Goal: Information Seeking & Learning: Learn about a topic

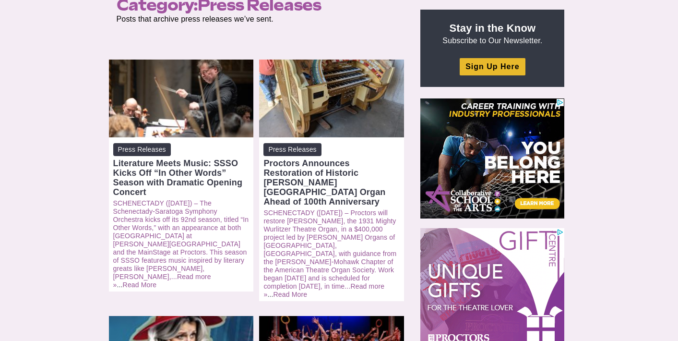
scroll to position [108, 0]
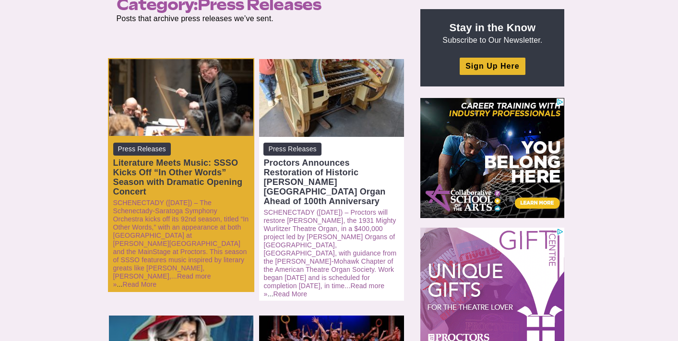
click at [154, 192] on div "Literature Meets Music: SSSO Kicks Off “In Other Words” Season with Dramatic Op…" at bounding box center [181, 177] width 136 height 38
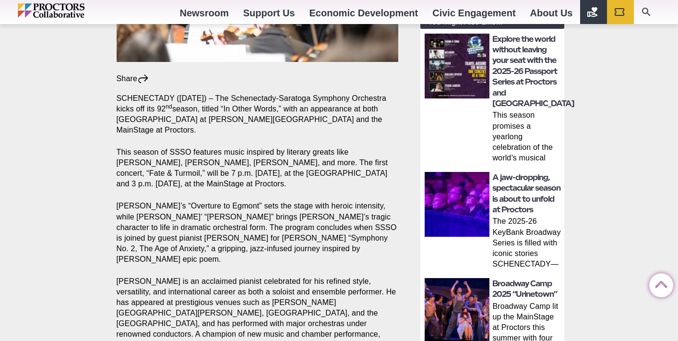
scroll to position [242, 0]
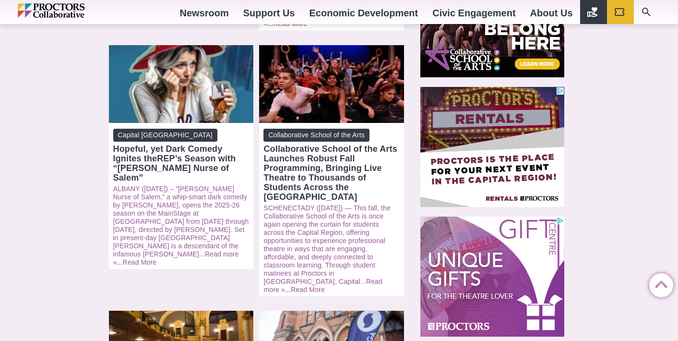
scroll to position [379, 0]
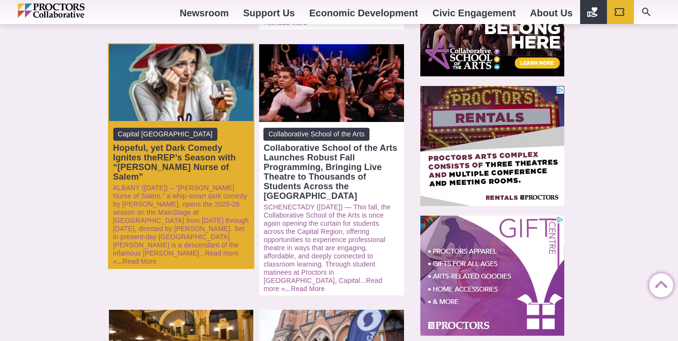
click at [162, 143] on div "Hopeful, yet Dark Comedy Ignites theREP’s Season with “Becky Nurse of Salem”" at bounding box center [181, 162] width 136 height 38
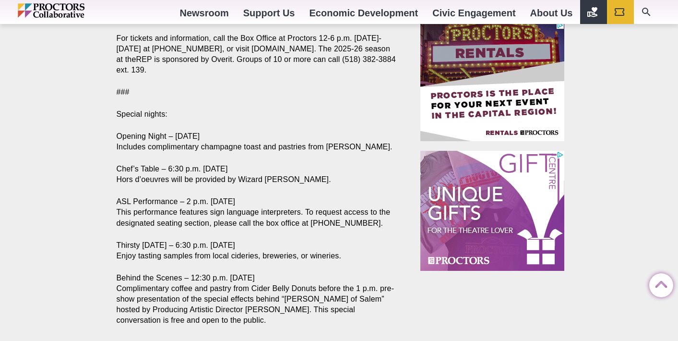
scroll to position [1015, 0]
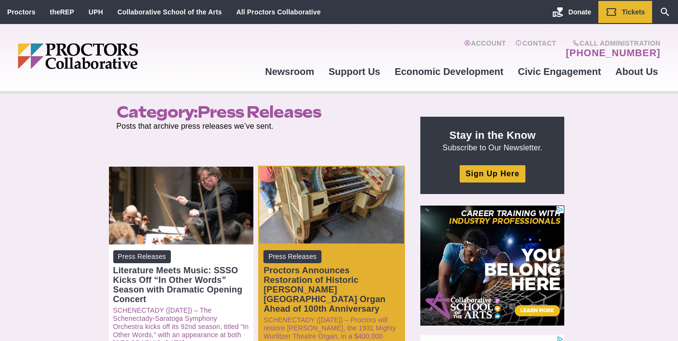
click at [327, 287] on div "Proctors Announces Restoration of Historic [PERSON_NAME][GEOGRAPHIC_DATA] Organ…" at bounding box center [332, 290] width 136 height 48
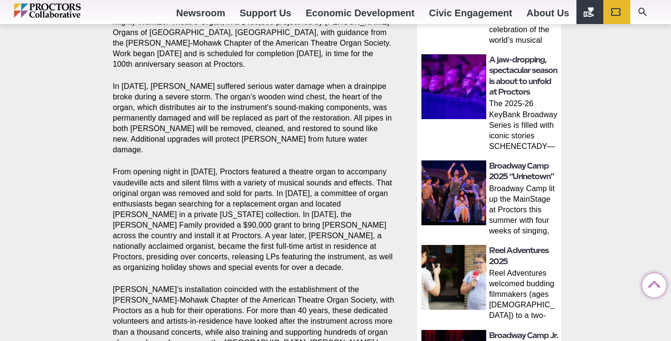
scroll to position [523, 0]
